Goal: Task Accomplishment & Management: Use online tool/utility

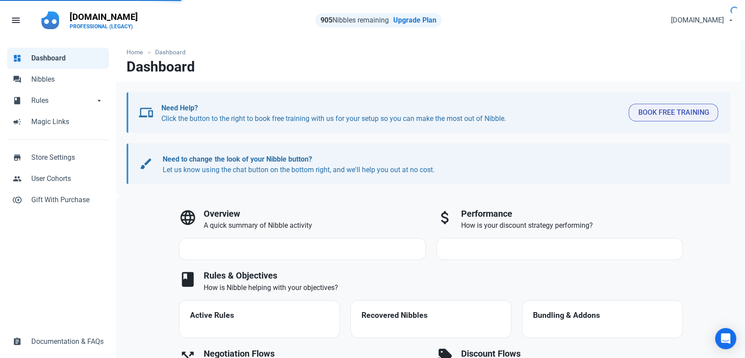
select select "7d"
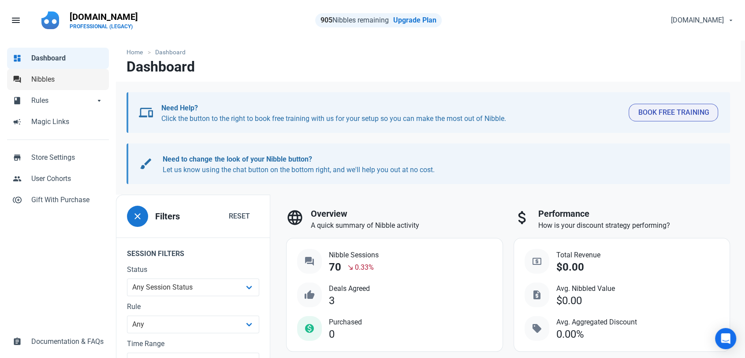
click at [67, 83] on span "Nibbles" at bounding box center [67, 79] width 72 height 11
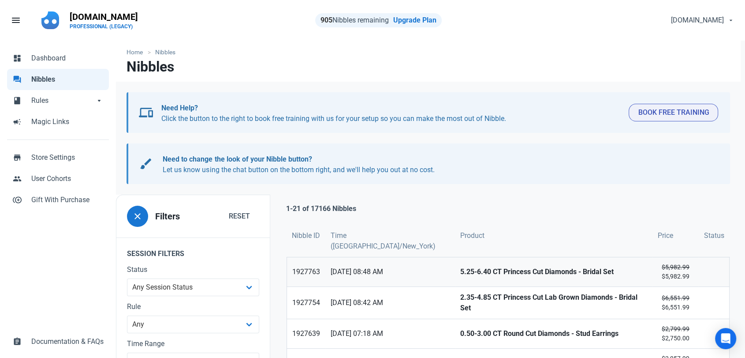
click at [471, 266] on link "5.25-6.40 CT Princess Cut Diamonds - Bridal Set" at bounding box center [554, 271] width 198 height 29
click at [460, 301] on strong "2.35-4.85 CT Princess Cut Lab Grown Diamonds - Bridal Set" at bounding box center [553, 302] width 187 height 21
click at [460, 333] on strong "0.50-3.00 CT Round Cut Diamonds - Stud Earrings" at bounding box center [553, 333] width 187 height 11
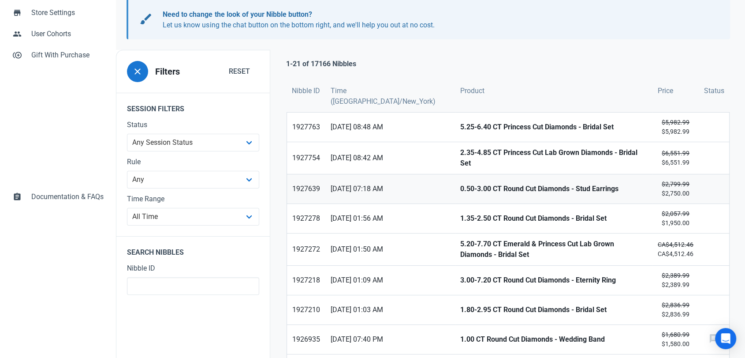
scroll to position [147, 0]
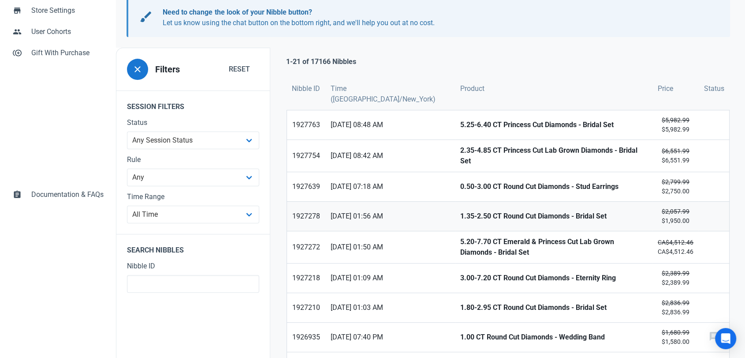
click at [460, 213] on strong "1.35-2.50 CT Round Cut Diamonds - Bridal Set" at bounding box center [553, 216] width 187 height 11
click at [460, 244] on strong "5.20-7.70 CT Emerald & Princess Cut Lab Grown Diamonds - Bridal Set" at bounding box center [553, 246] width 187 height 21
drag, startPoint x: 427, startPoint y: 277, endPoint x: 432, endPoint y: 295, distance: 18.3
click at [460, 278] on strong "3.00-7.20 CT Round Cut Diamonds - Eternity Ring" at bounding box center [553, 278] width 187 height 11
click at [460, 309] on strong "1.80-2.95 CT Round Cut Diamonds - Bridal Set" at bounding box center [553, 307] width 187 height 11
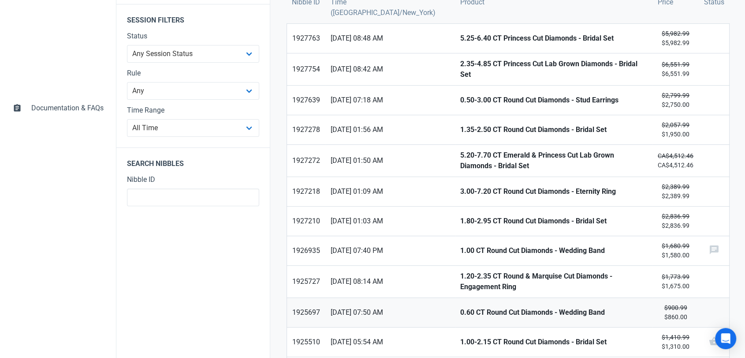
scroll to position [245, 0]
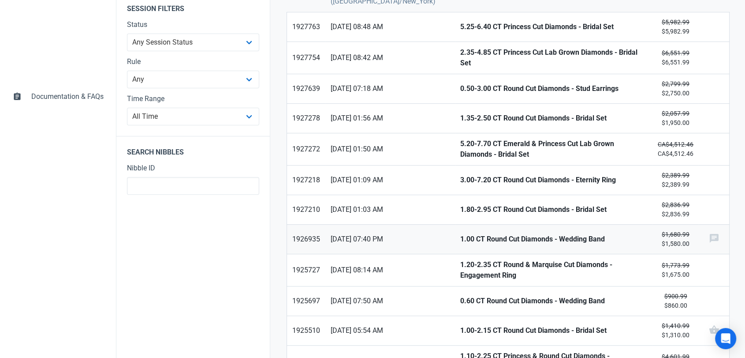
click at [460, 234] on strong "1.00 CT Round Cut Diamonds - Wedding Band" at bounding box center [553, 239] width 187 height 11
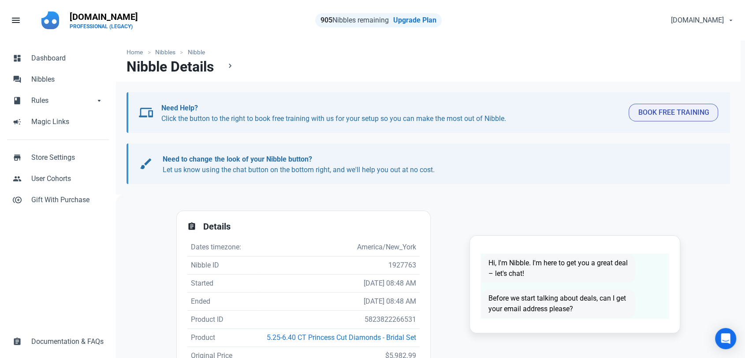
scroll to position [1, 0]
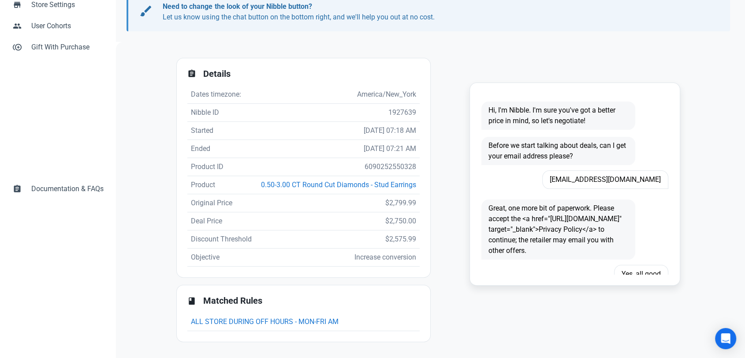
scroll to position [173, 0]
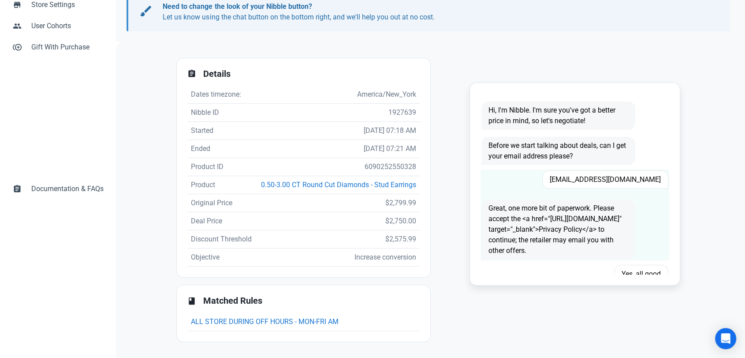
click at [601, 170] on span "Ruthsmithjackson@gmail.com" at bounding box center [606, 179] width 126 height 19
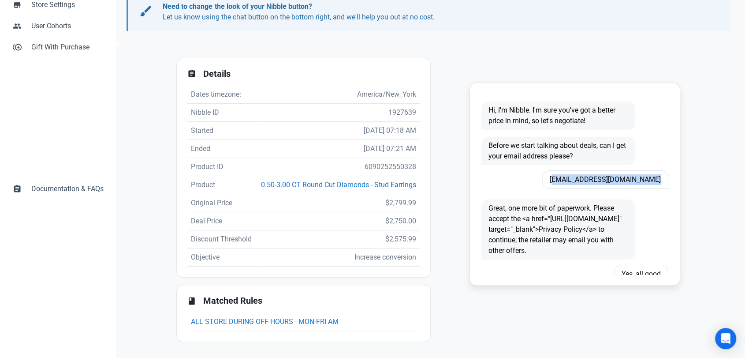
copy span "Ruthsmithjackson@gmail.com"
click at [388, 158] on td "6090252550328" at bounding box center [338, 167] width 164 height 18
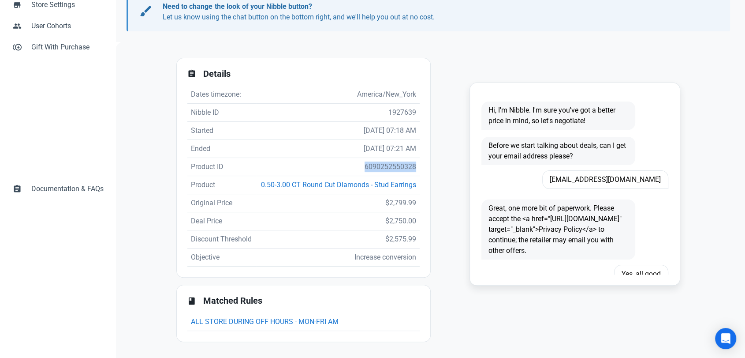
copy td "6090252550328"
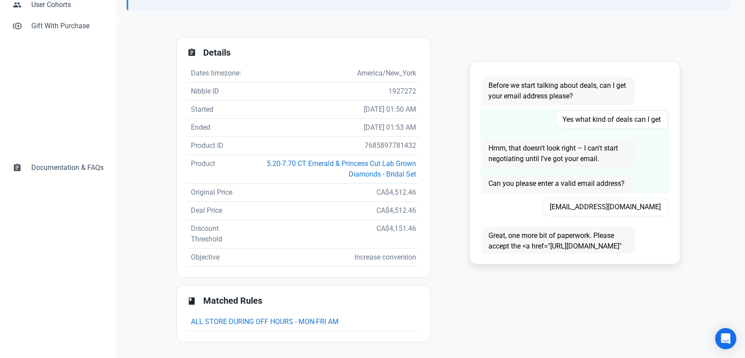
scroll to position [88, 0]
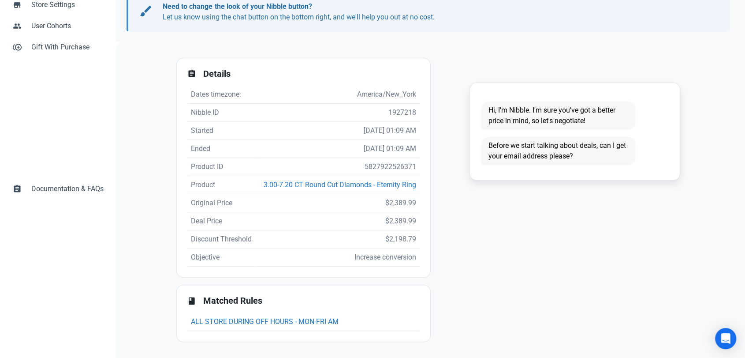
scroll to position [173, 0]
